Goal: Communication & Community: Answer question/provide support

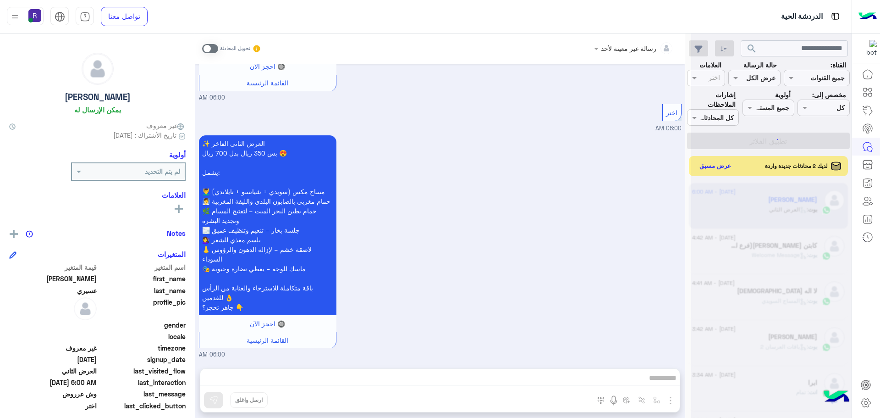
scroll to position [346, 0]
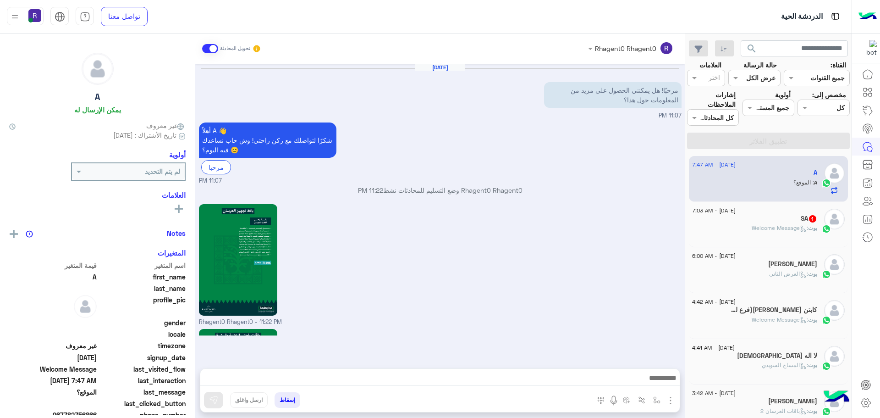
scroll to position [932, 0]
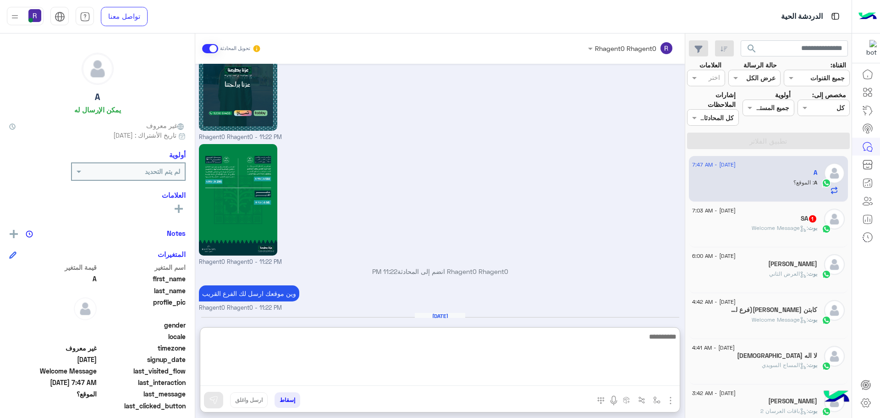
click at [610, 383] on textarea at bounding box center [439, 357] width 479 height 55
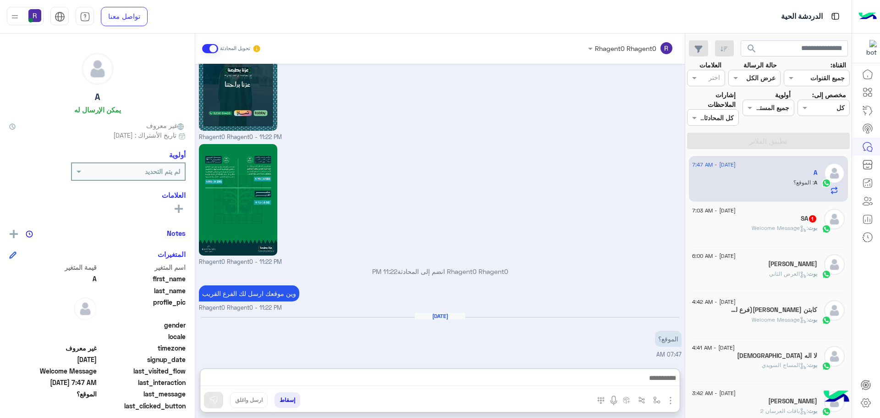
click at [630, 254] on div "Rhagent0 Rhagent0 - 11:22 PM" at bounding box center [440, 204] width 483 height 125
click at [534, 371] on div at bounding box center [439, 380] width 479 height 23
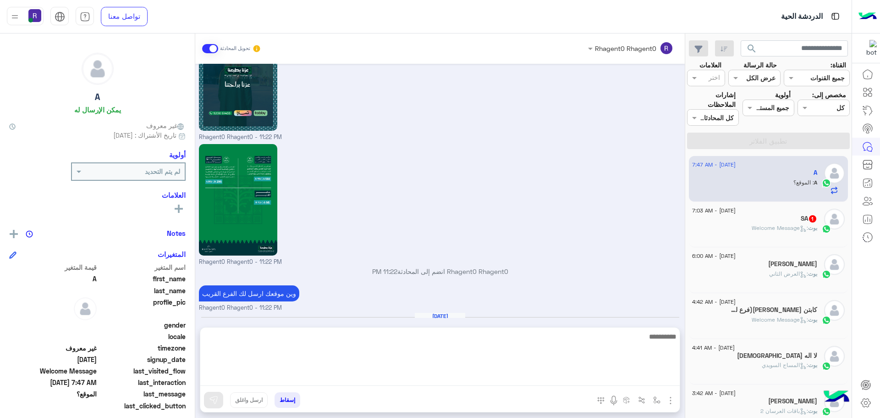
click at [562, 382] on textarea at bounding box center [439, 357] width 479 height 55
type textarea "**********"
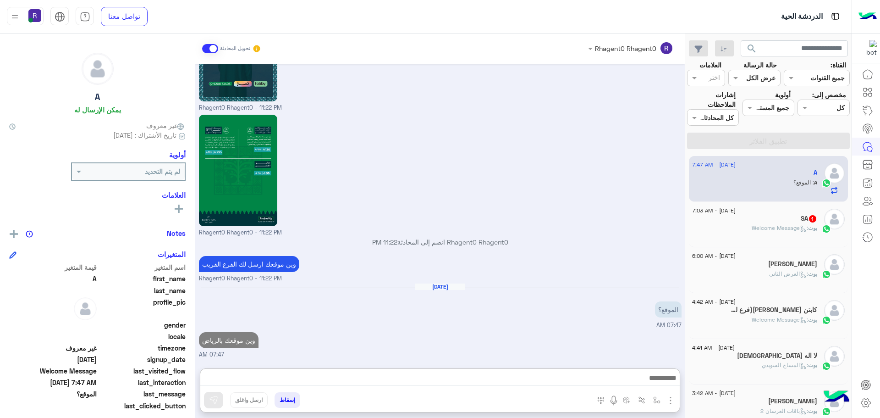
click at [781, 222] on div "SA 1" at bounding box center [754, 220] width 125 height 10
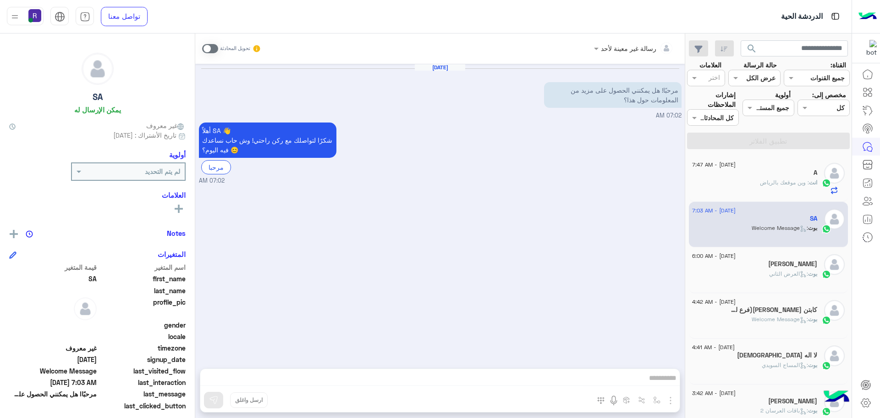
click at [759, 263] on div "[PERSON_NAME]" at bounding box center [754, 265] width 125 height 10
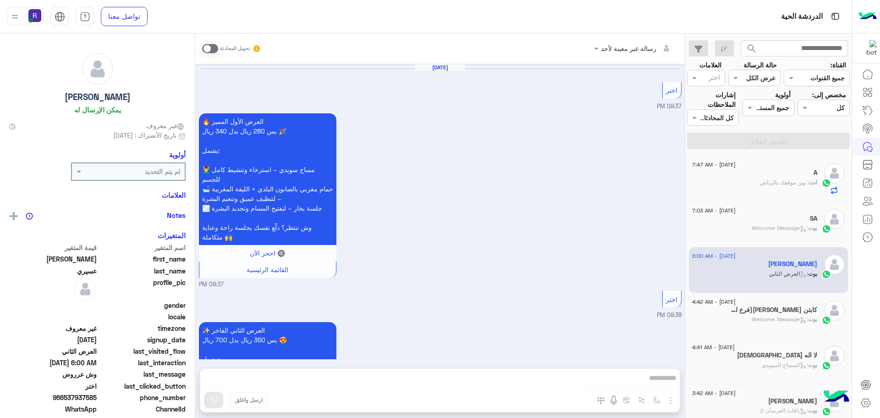
scroll to position [1637, 0]
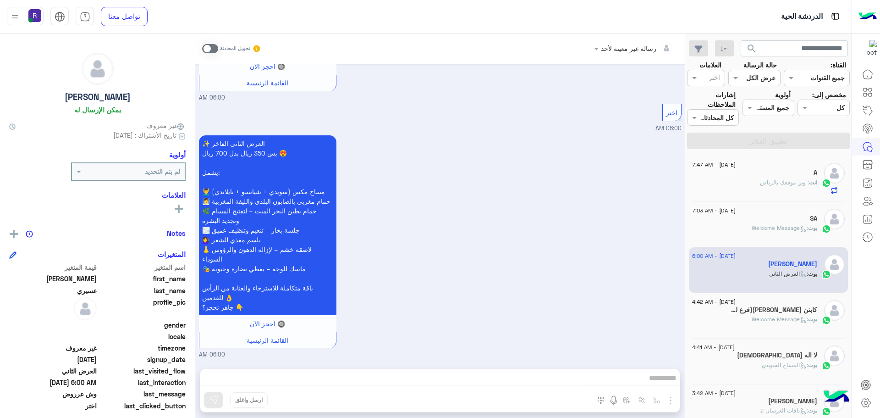
click at [763, 319] on span ": Welcome Message" at bounding box center [780, 318] width 56 height 7
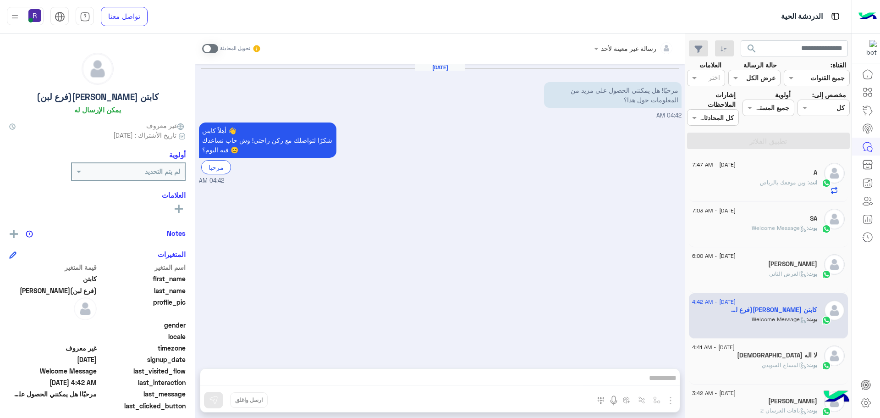
click at [760, 184] on span ": وين موقعك بالرياض" at bounding box center [784, 182] width 49 height 7
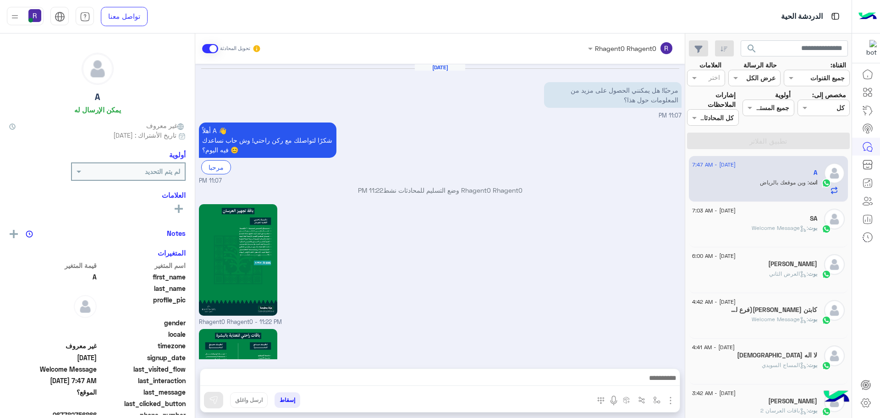
scroll to position [961, 0]
